Goal: Task Accomplishment & Management: Use online tool/utility

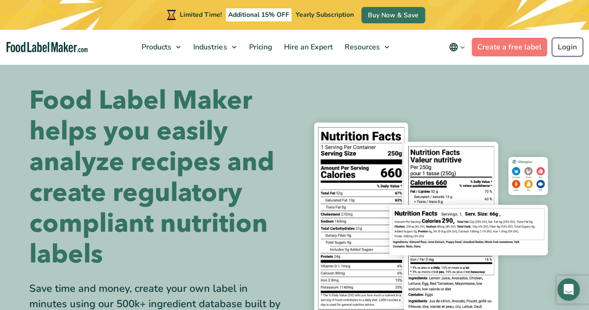
click at [569, 45] on link "Login" at bounding box center [567, 47] width 31 height 19
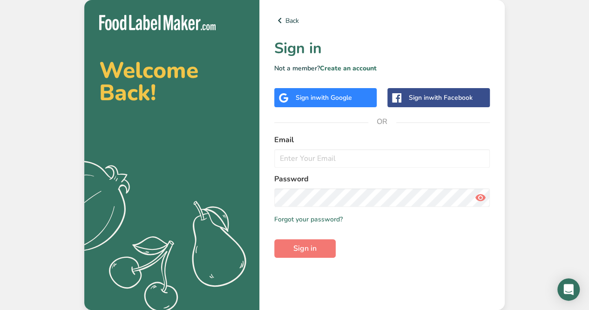
click at [305, 109] on div "Back Sign in Not a member? Create an account Sign in with Google Sign in with F…" at bounding box center [381, 155] width 245 height 310
click at [309, 95] on div "Sign in with Google" at bounding box center [324, 98] width 56 height 10
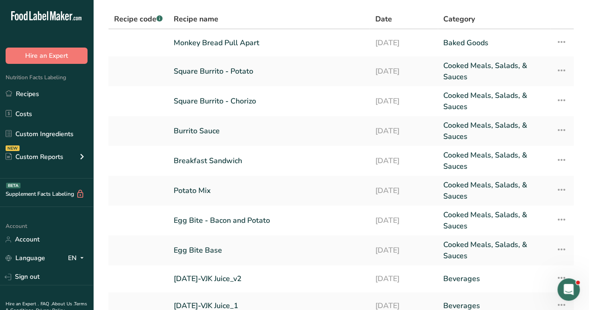
scroll to position [93, 0]
